Goal: Transaction & Acquisition: Purchase product/service

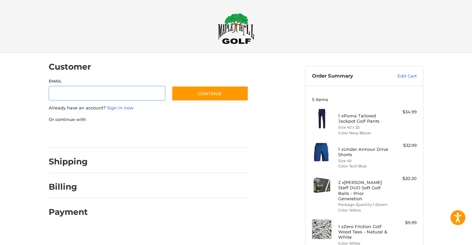
scroll to position [4, 0]
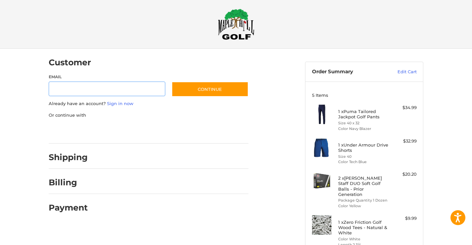
click at [91, 89] on input "Email" at bounding box center [107, 89] width 117 height 15
type input "**********"
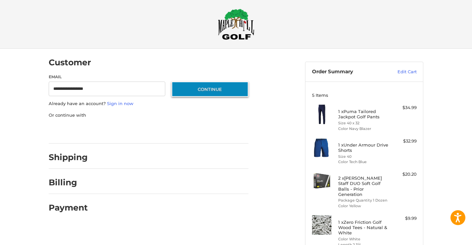
click at [228, 93] on button "Continue" at bounding box center [210, 89] width 77 height 15
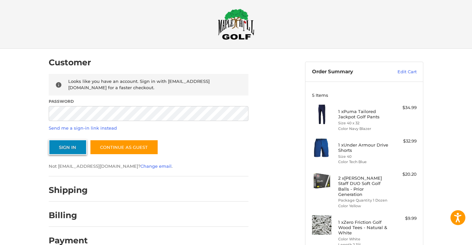
click at [58, 144] on button "Sign In" at bounding box center [68, 147] width 38 height 15
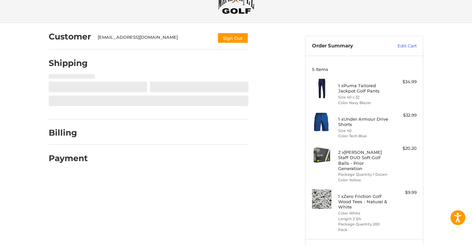
scroll to position [30, 0]
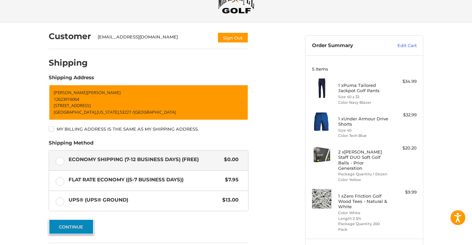
click at [72, 225] on button "Continue" at bounding box center [71, 226] width 45 height 15
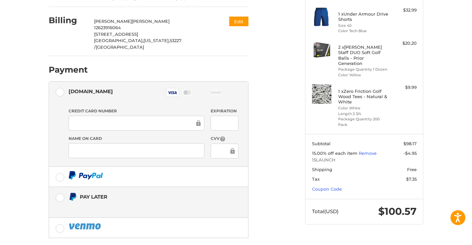
scroll to position [157, 0]
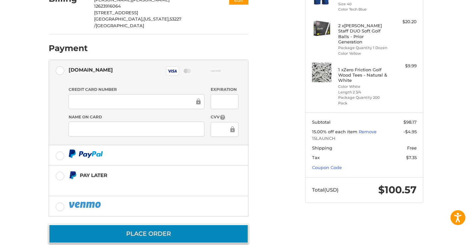
click at [155, 224] on button "Place Order" at bounding box center [149, 233] width 200 height 19
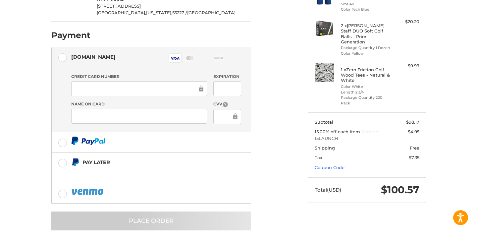
scroll to position [0, 0]
